Goal: Information Seeking & Learning: Learn about a topic

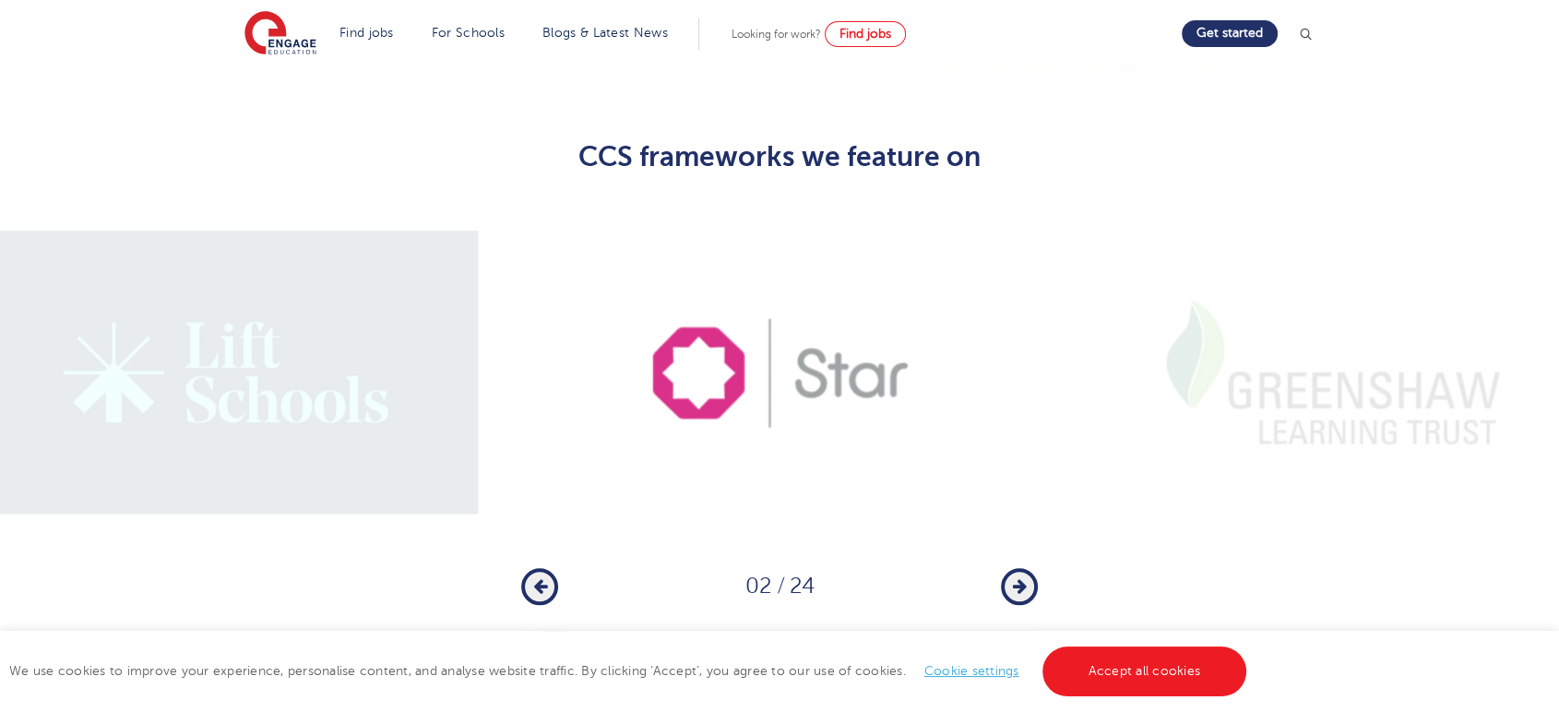
scroll to position [1332, 0]
click at [1020, 568] on button "Next" at bounding box center [1019, 586] width 37 height 37
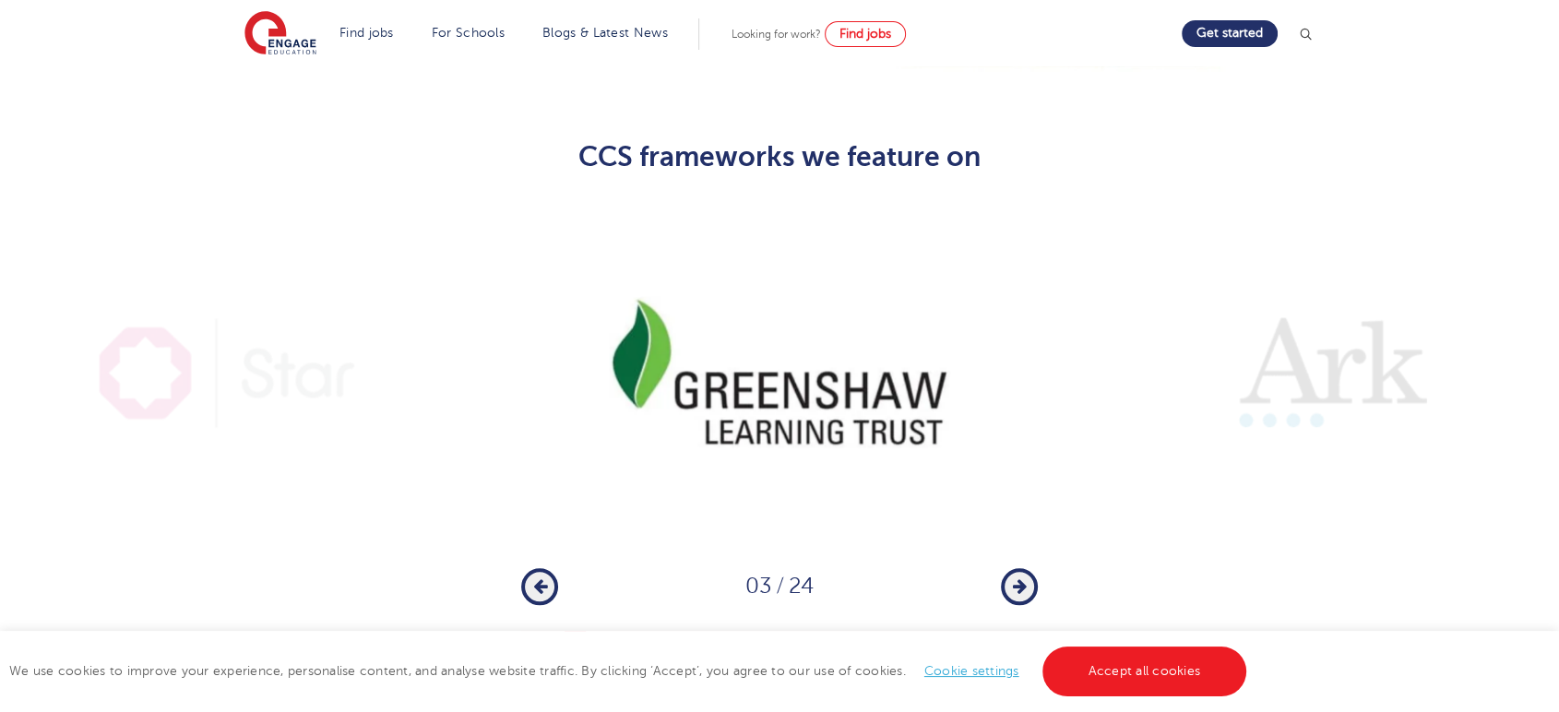
click at [1020, 568] on button "Next" at bounding box center [1019, 586] width 37 height 37
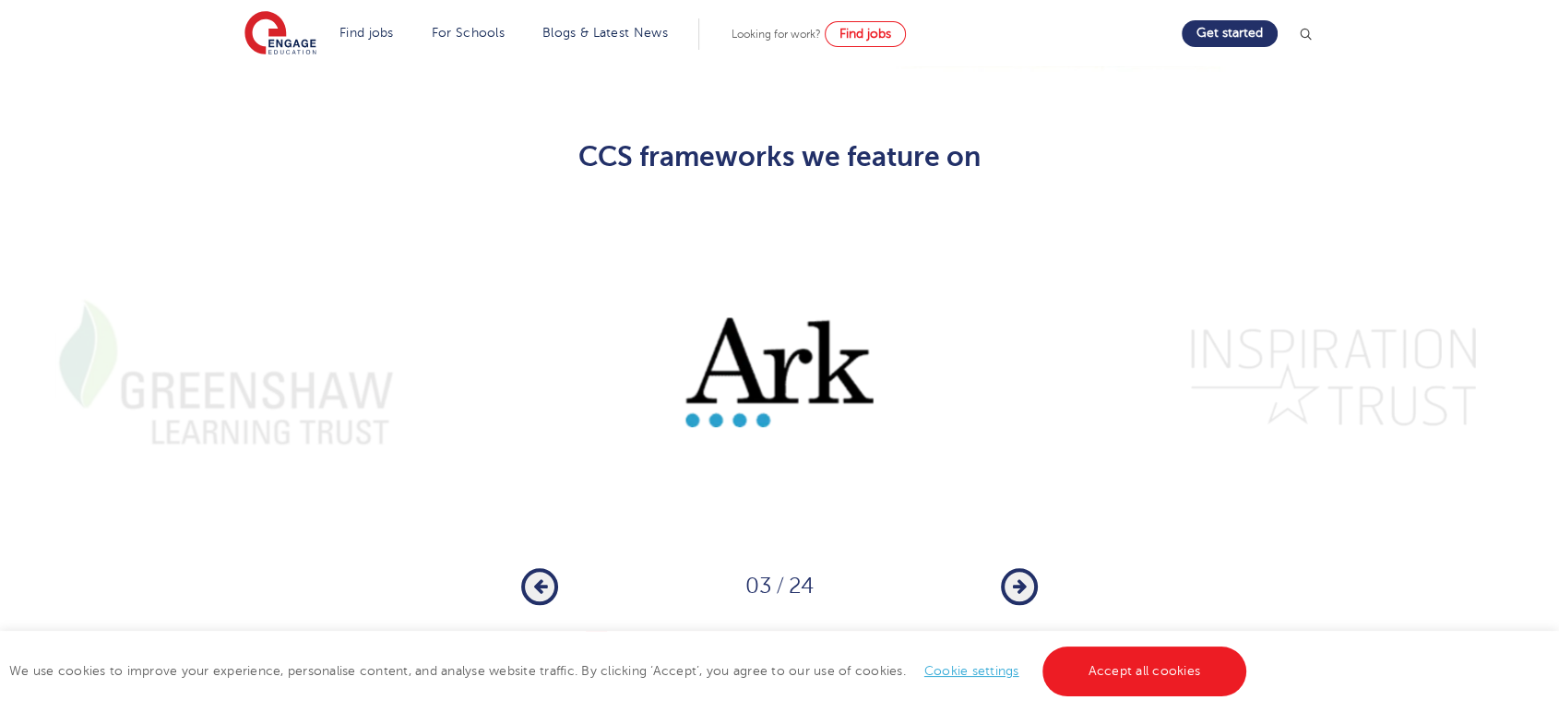
click at [1020, 568] on button "Next" at bounding box center [1019, 586] width 37 height 37
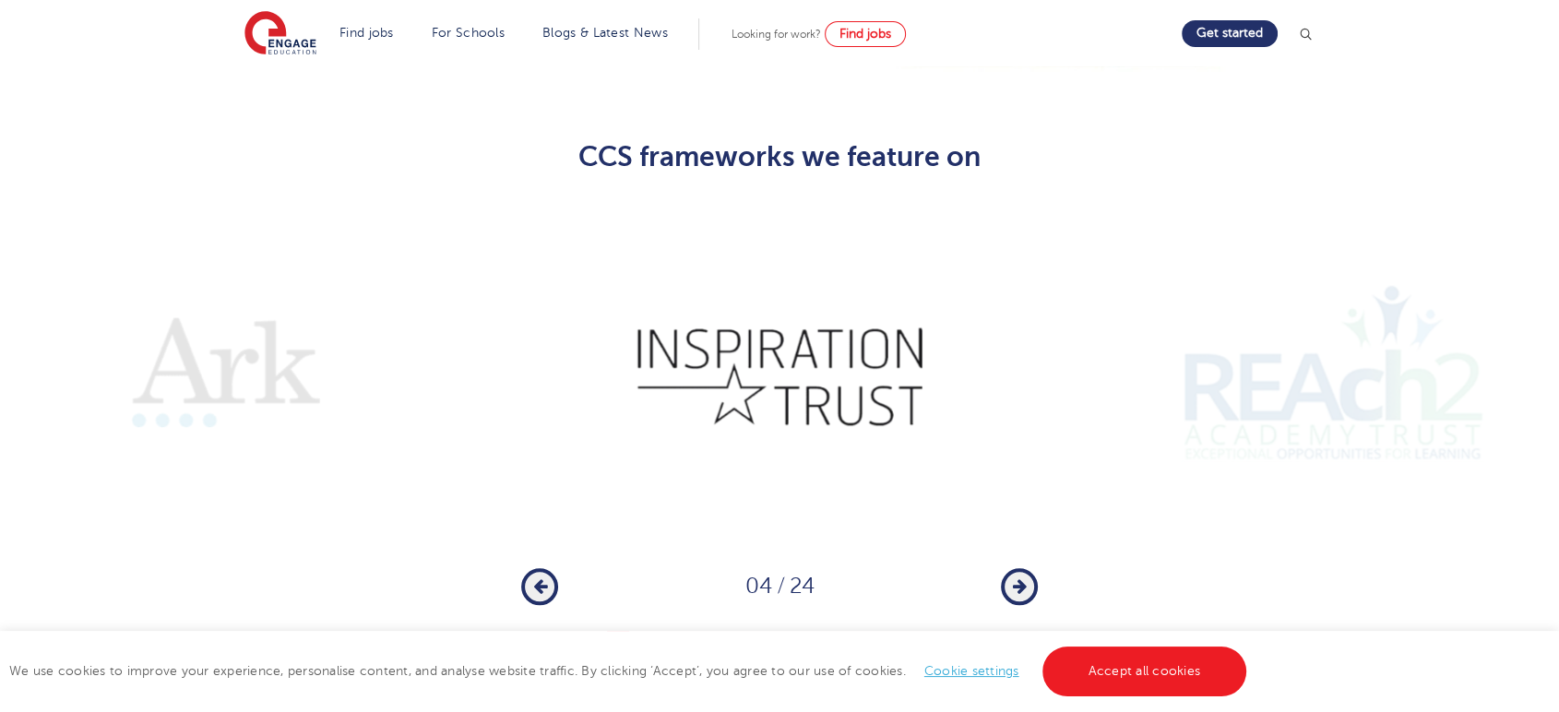
click at [1020, 568] on button "Next" at bounding box center [1019, 586] width 37 height 37
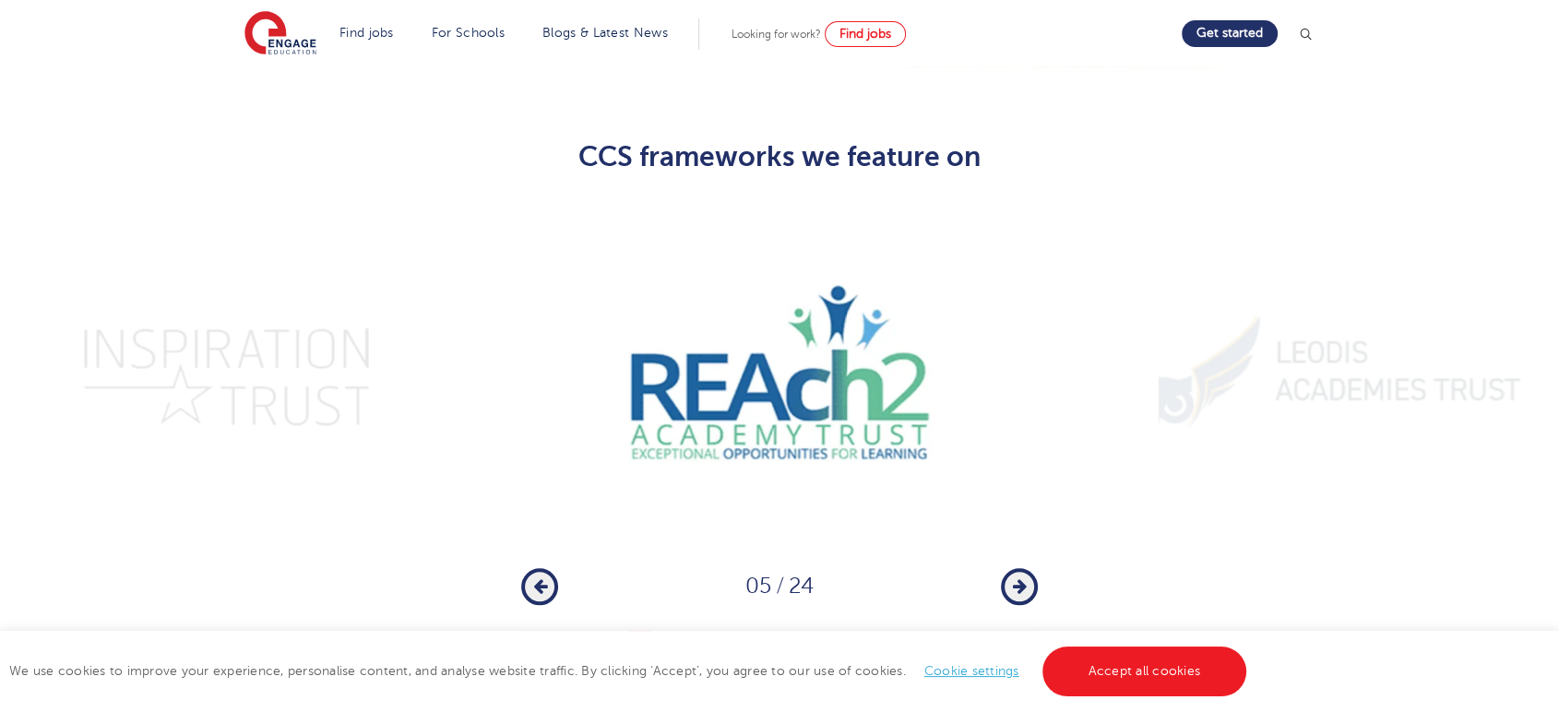
click at [1020, 568] on button "Next" at bounding box center [1019, 586] width 37 height 37
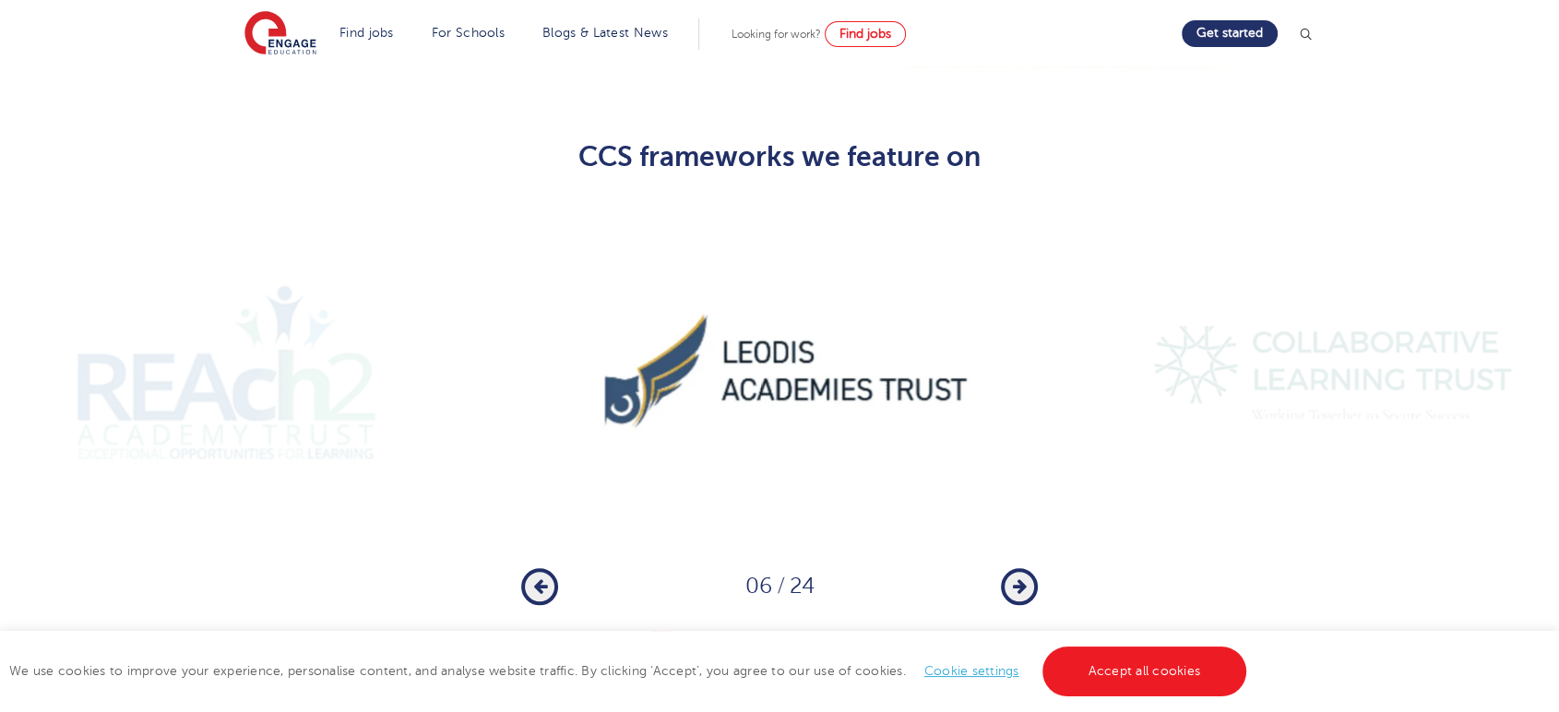
click at [1020, 568] on button "Next" at bounding box center [1019, 586] width 37 height 37
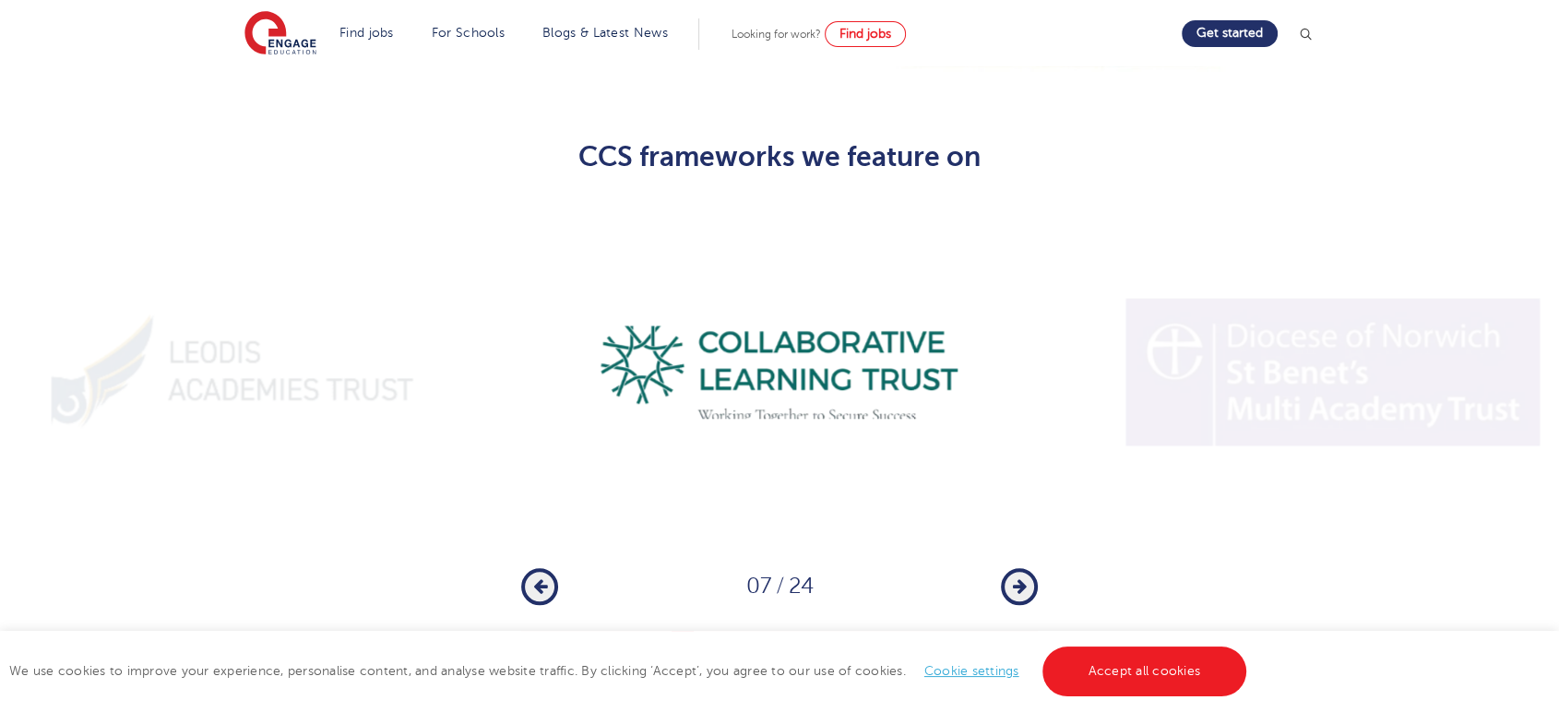
click at [1020, 568] on button "Next" at bounding box center [1019, 586] width 37 height 37
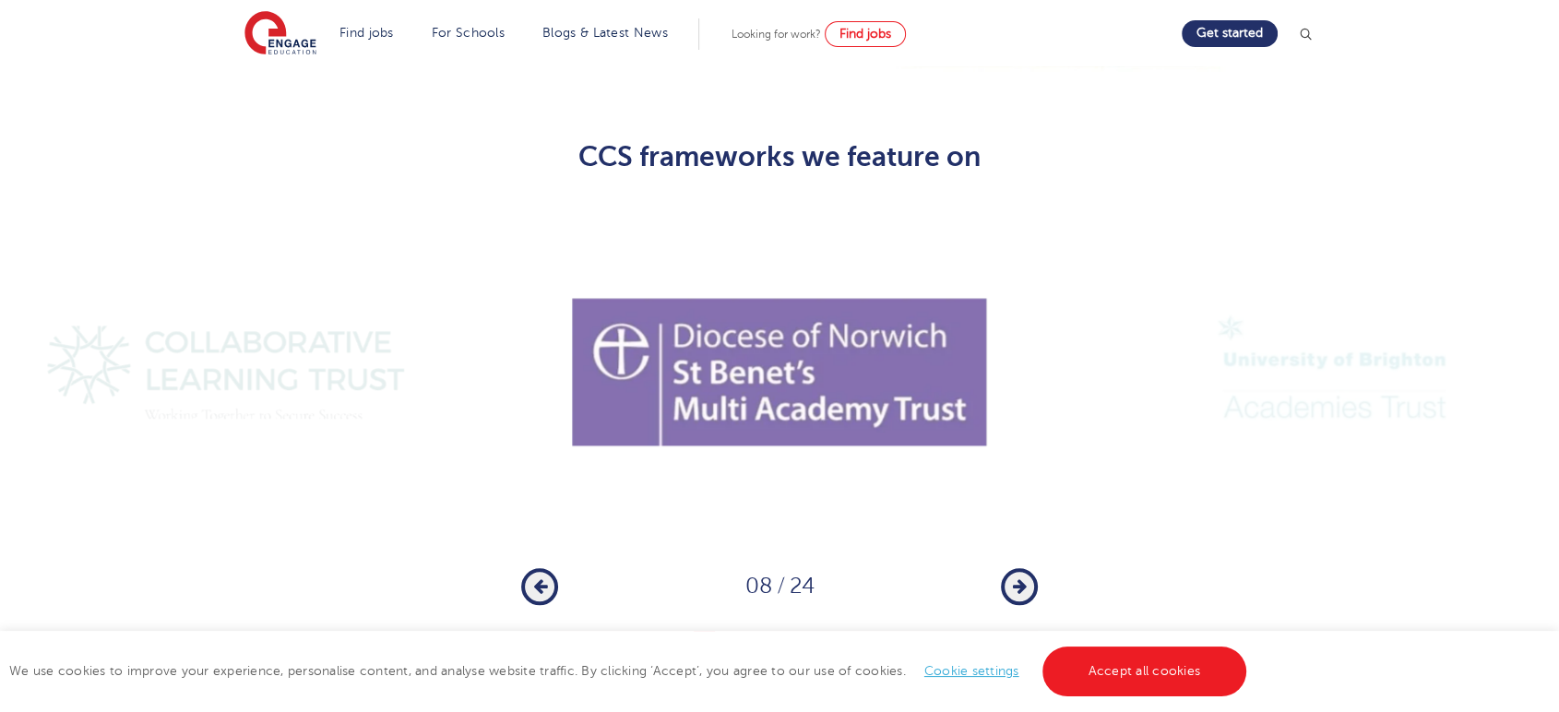
click at [1020, 568] on button "Next" at bounding box center [1019, 586] width 37 height 37
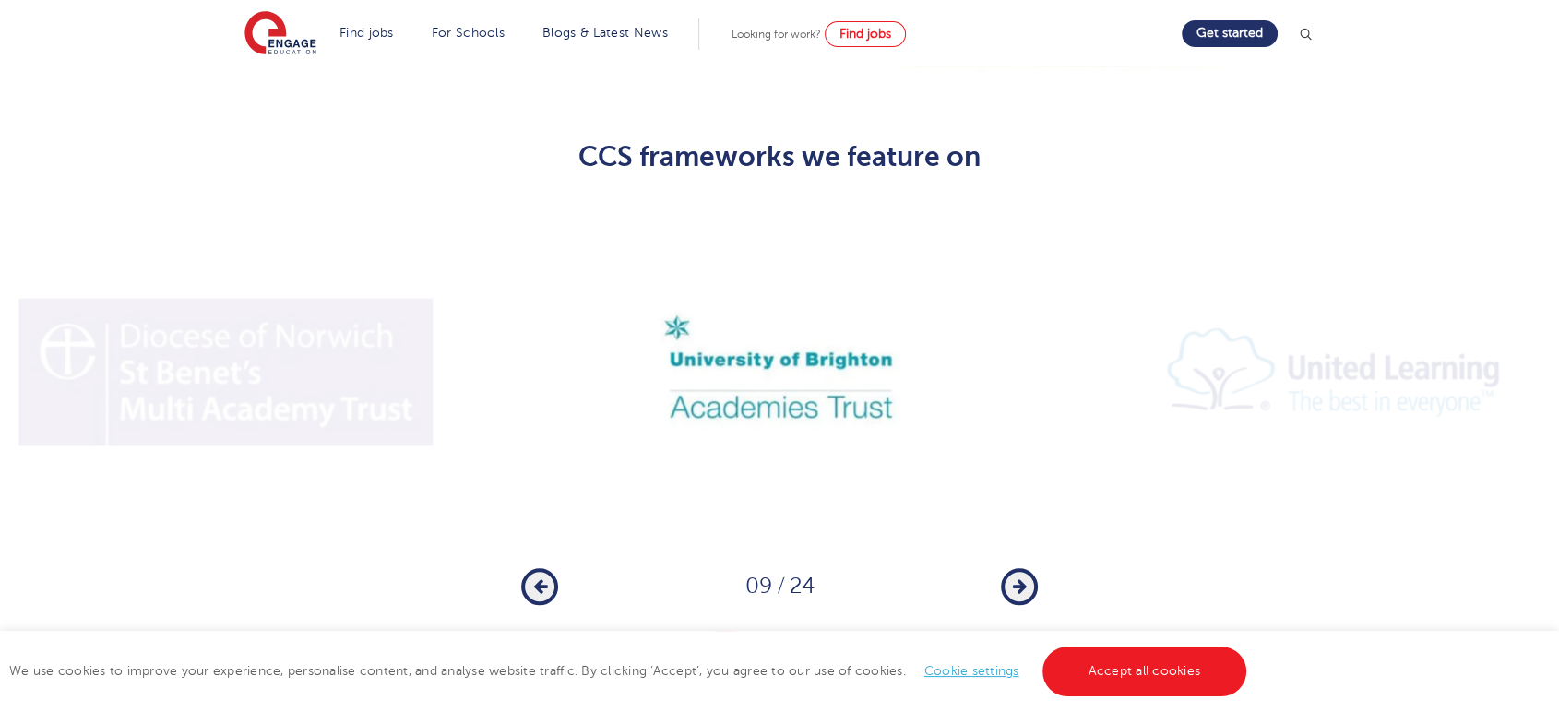
click at [1020, 568] on button "Next" at bounding box center [1019, 586] width 37 height 37
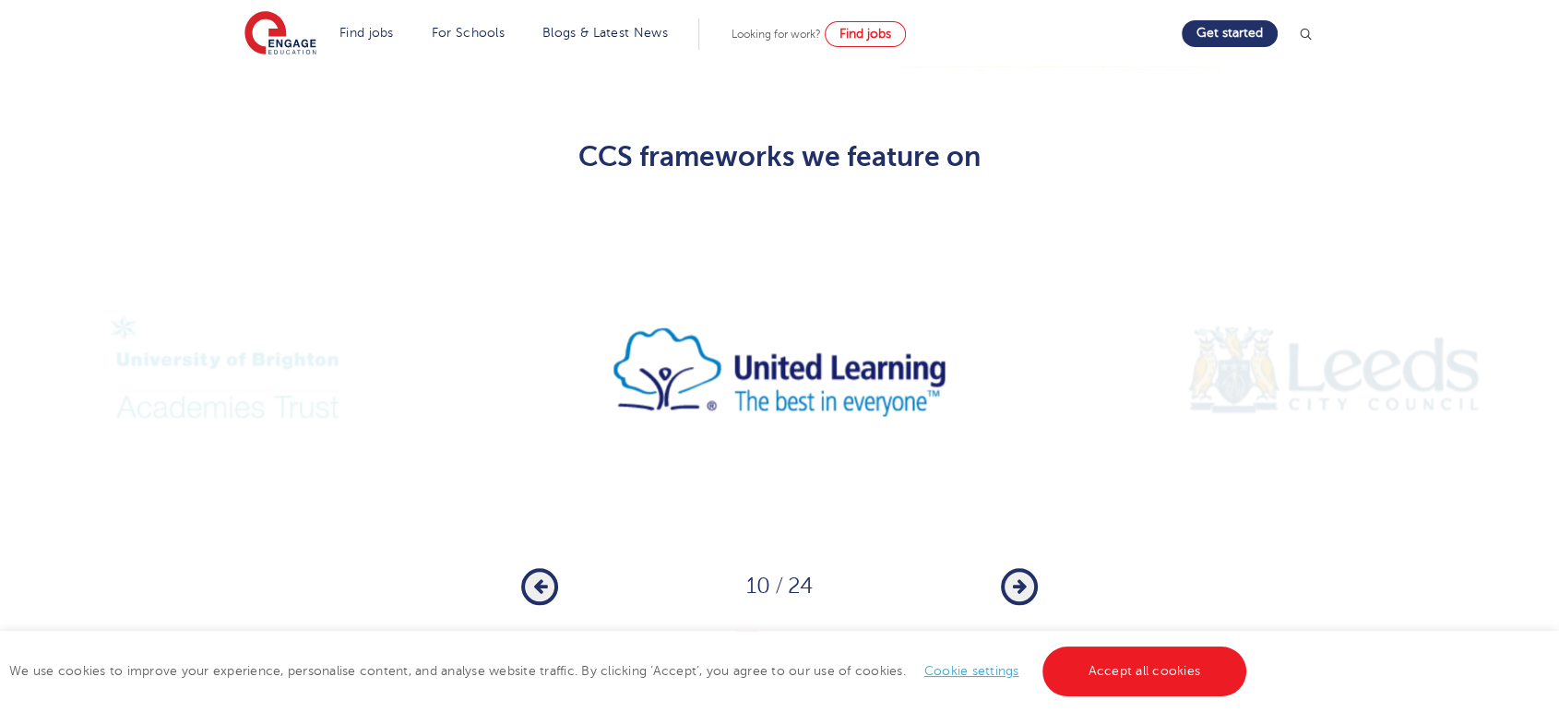
click at [1020, 568] on button "Next" at bounding box center [1019, 586] width 37 height 37
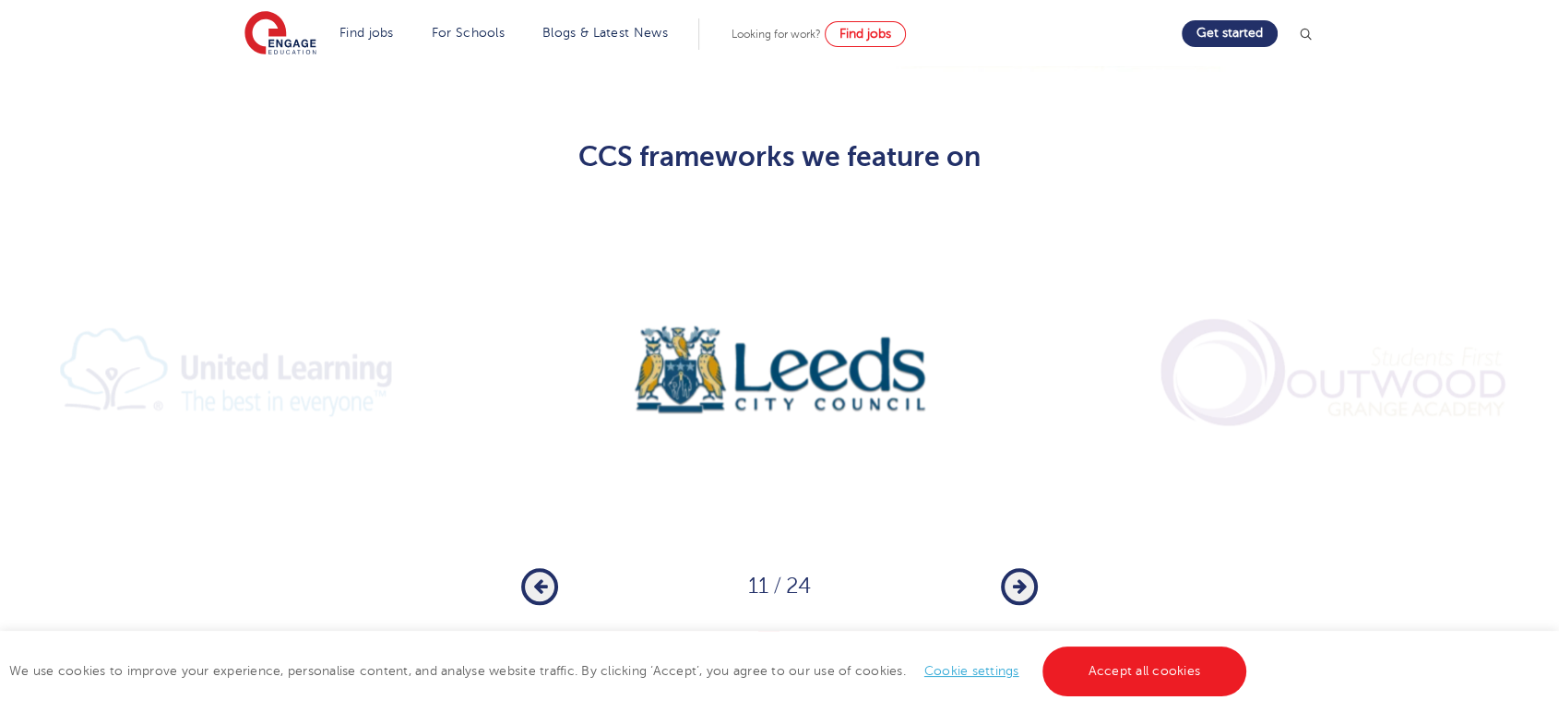
click at [1020, 568] on button "Next" at bounding box center [1019, 586] width 37 height 37
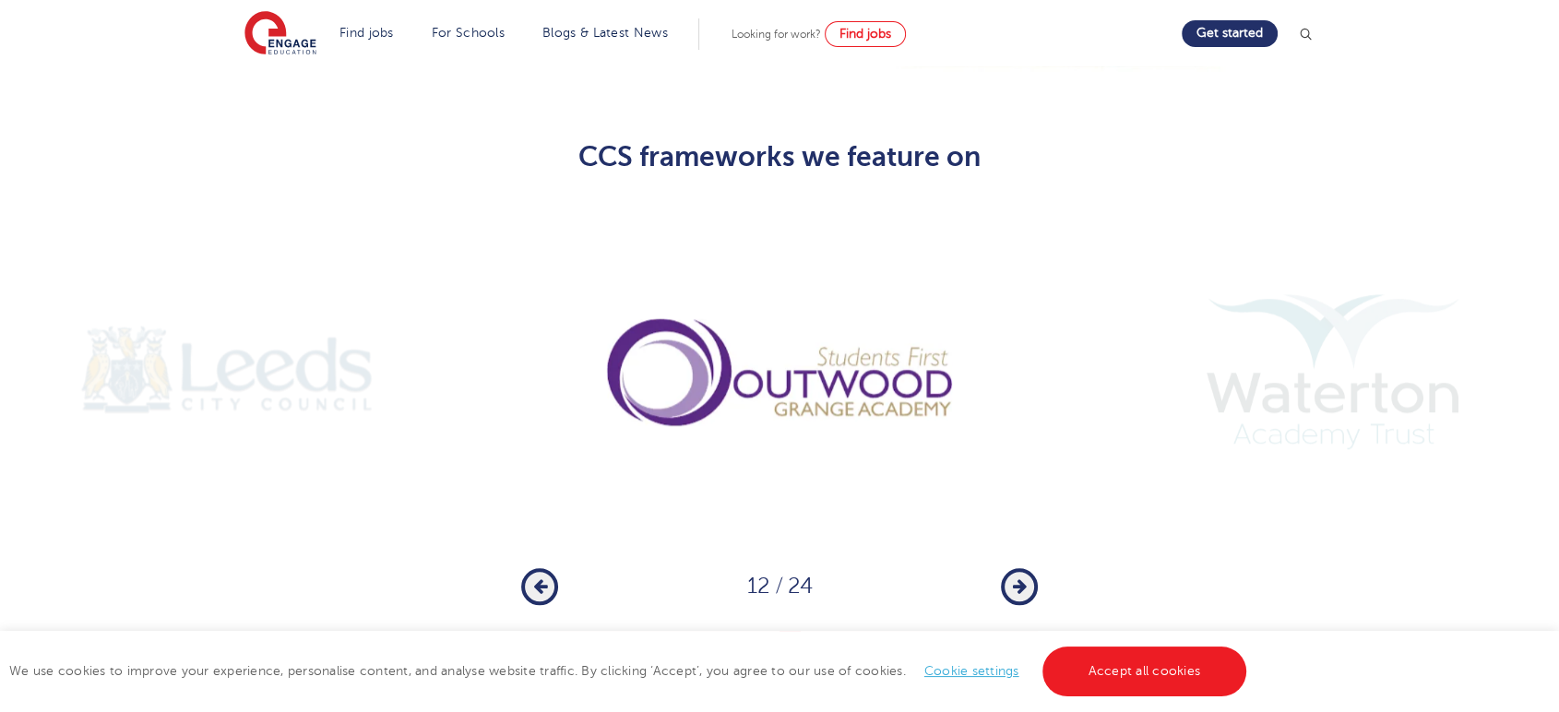
click at [1020, 568] on button "Next" at bounding box center [1019, 586] width 37 height 37
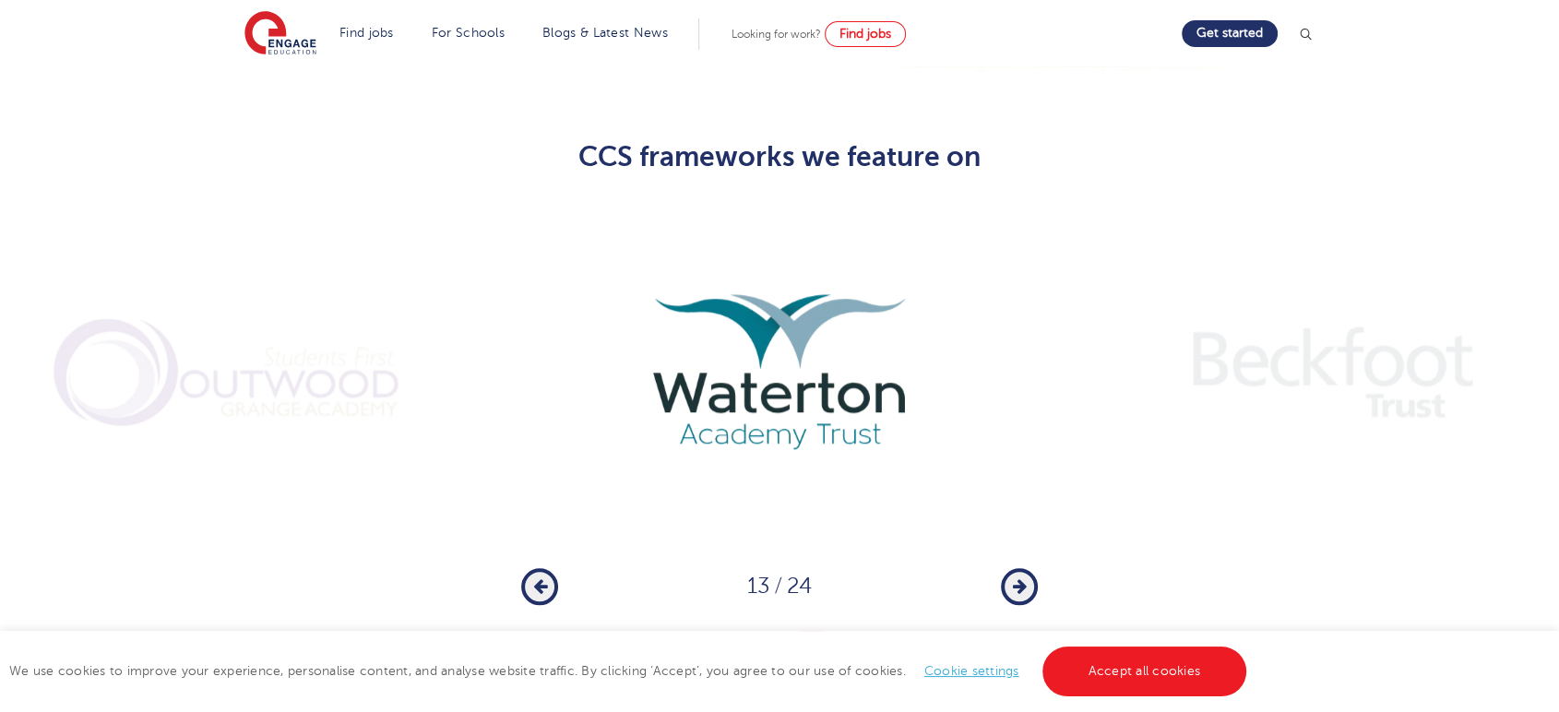
click at [1020, 568] on button "Next" at bounding box center [1019, 586] width 37 height 37
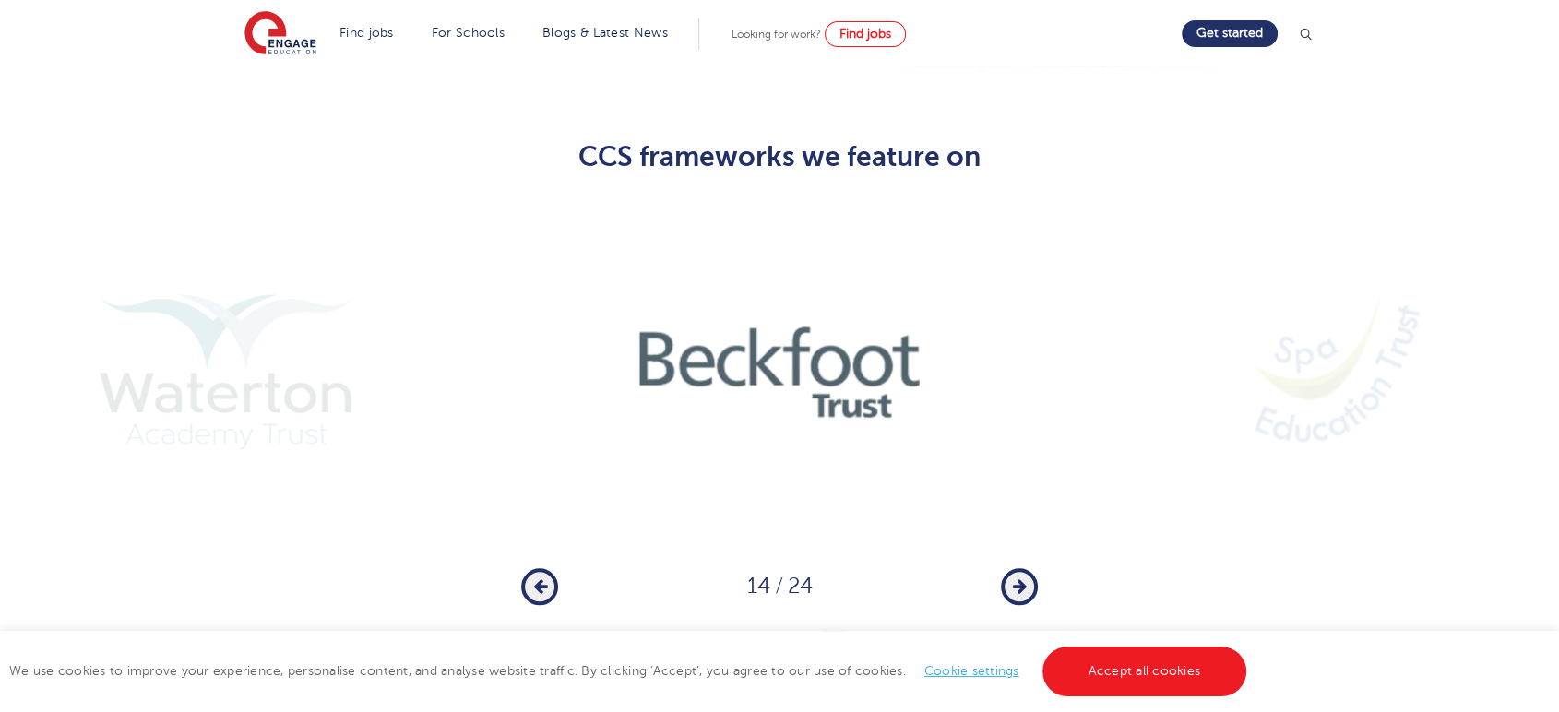
click at [1020, 568] on button "Next" at bounding box center [1019, 586] width 37 height 37
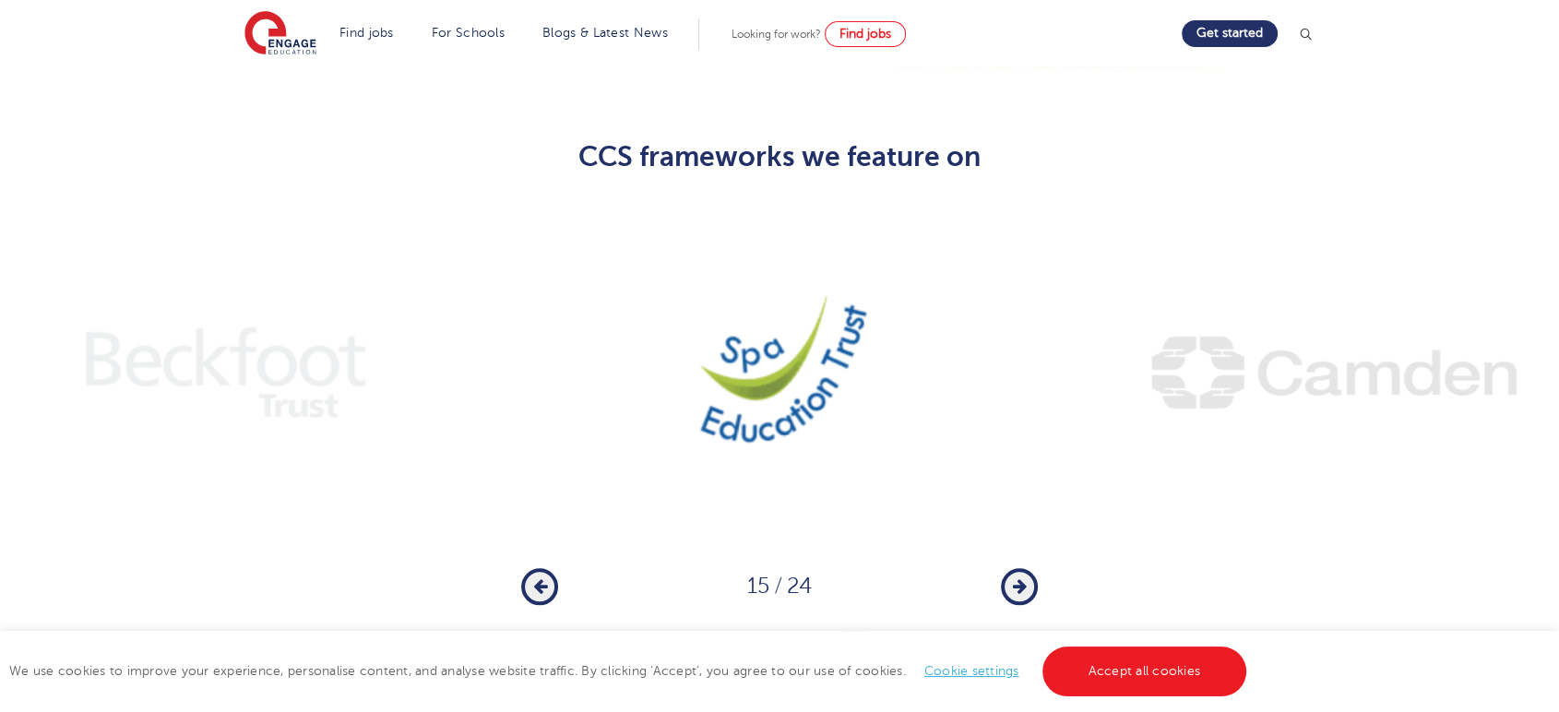
click at [1020, 568] on button "Next" at bounding box center [1019, 586] width 37 height 37
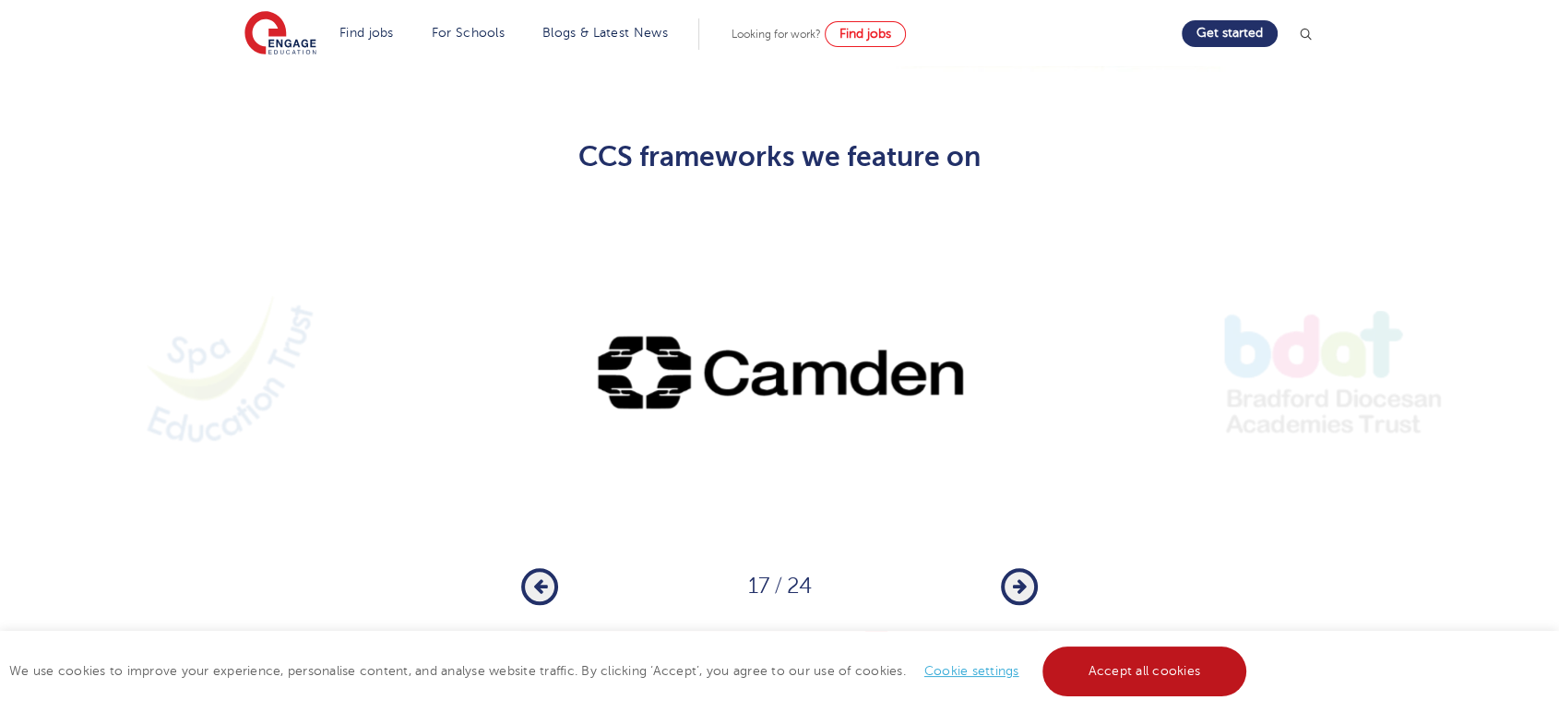
click at [1128, 685] on link "Accept all cookies" at bounding box center [1145, 672] width 205 height 50
